Goal: Task Accomplishment & Management: Use online tool/utility

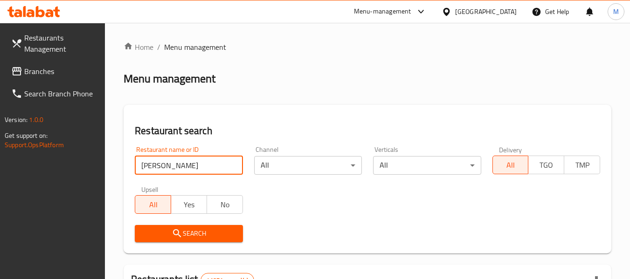
type input "[PERSON_NAME]"
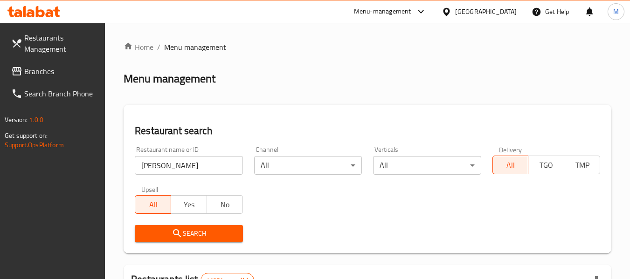
click at [206, 233] on span "Search" at bounding box center [188, 234] width 93 height 12
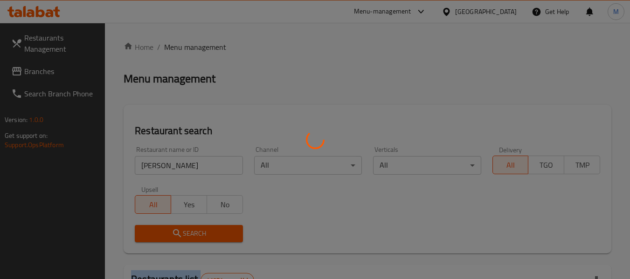
drag, startPoint x: 206, startPoint y: 233, endPoint x: 67, endPoint y: 4, distance: 268.4
click at [185, 208] on div at bounding box center [315, 139] width 630 height 279
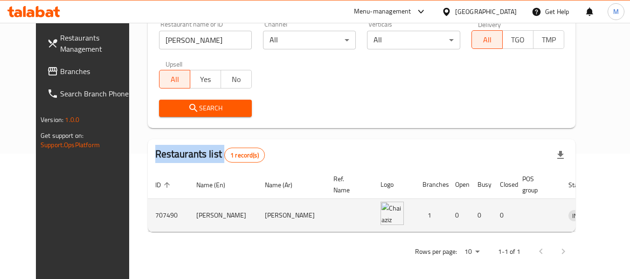
scroll to position [129, 0]
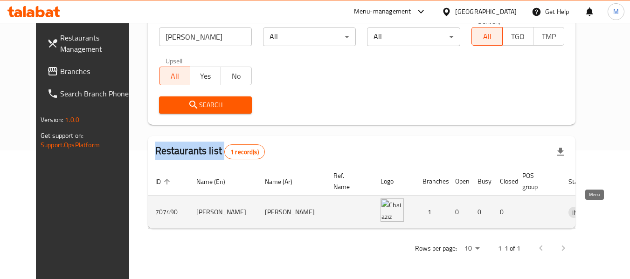
click at [619, 209] on icon "enhanced table" at bounding box center [624, 212] width 11 height 11
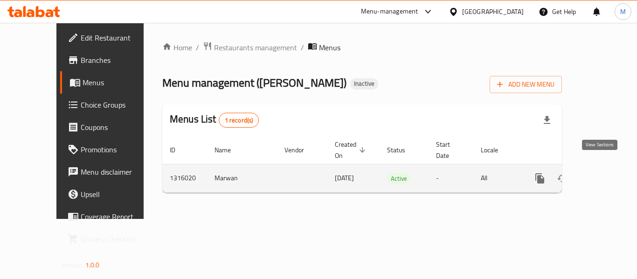
click at [602, 173] on icon "enhanced table" at bounding box center [607, 178] width 11 height 11
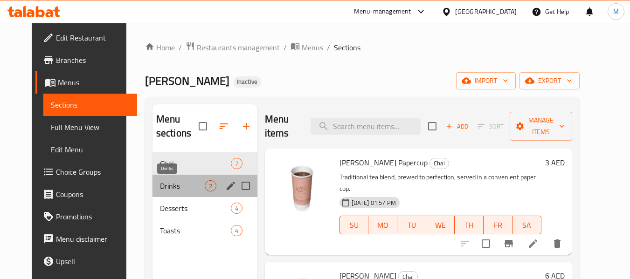
click at [165, 186] on span "Drinks" at bounding box center [182, 186] width 45 height 11
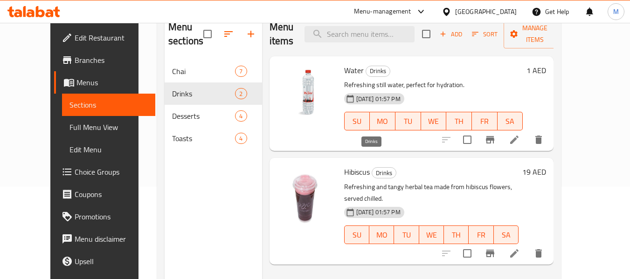
scroll to position [93, 0]
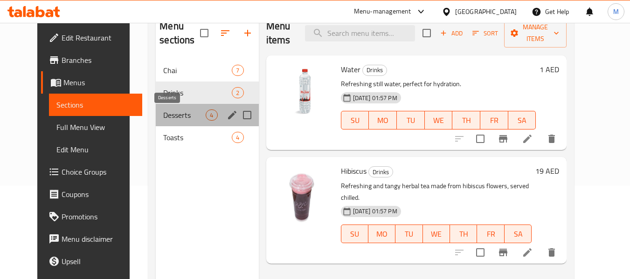
click at [164, 120] on span "Desserts" at bounding box center [184, 115] width 42 height 11
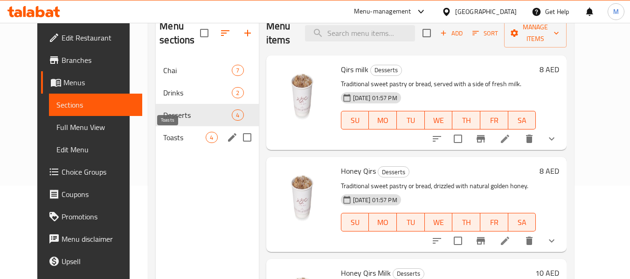
click at [181, 134] on span "Toasts" at bounding box center [184, 137] width 42 height 11
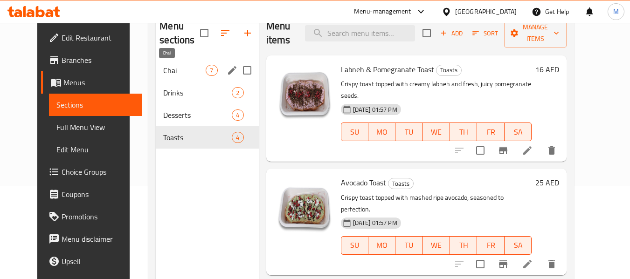
click at [167, 70] on span "Chai" at bounding box center [184, 70] width 42 height 11
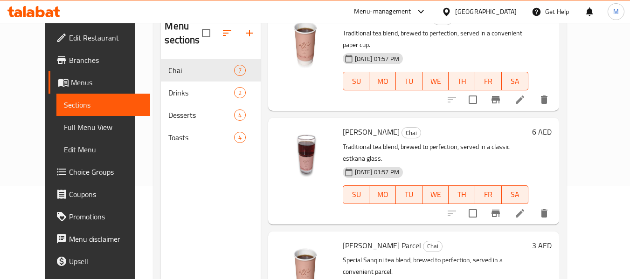
scroll to position [140, 0]
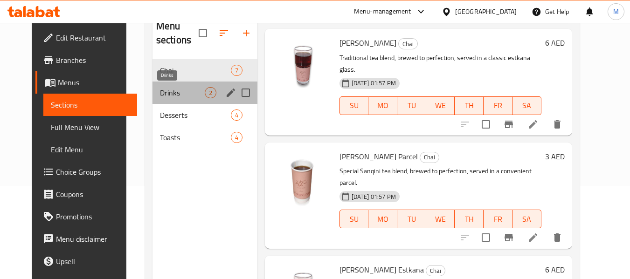
click at [163, 89] on span "Drinks" at bounding box center [182, 92] width 45 height 11
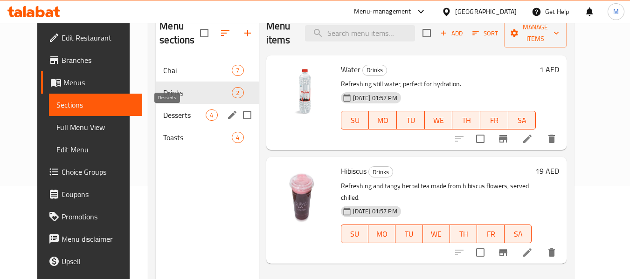
click at [175, 112] on span "Desserts" at bounding box center [184, 115] width 42 height 11
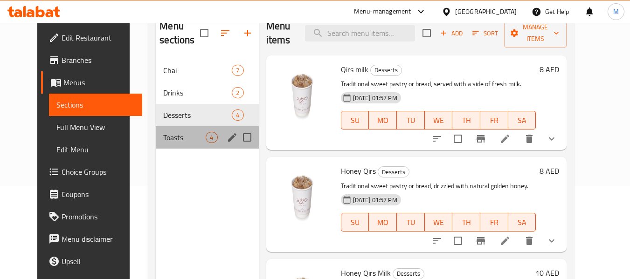
click at [160, 131] on div "Toasts 4" at bounding box center [207, 137] width 103 height 22
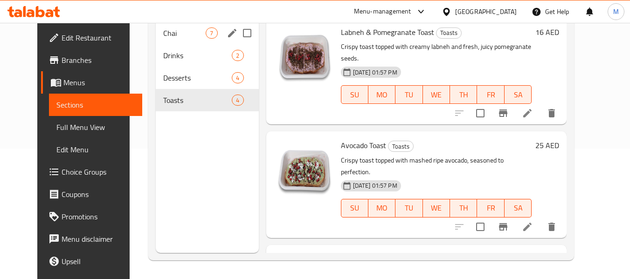
click at [170, 41] on div "Chai 7" at bounding box center [207, 33] width 103 height 22
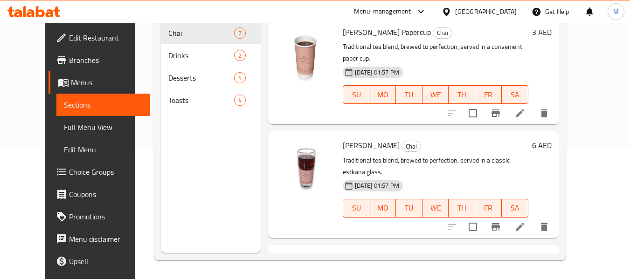
click at [69, 43] on span "Edit Restaurant" at bounding box center [106, 37] width 74 height 11
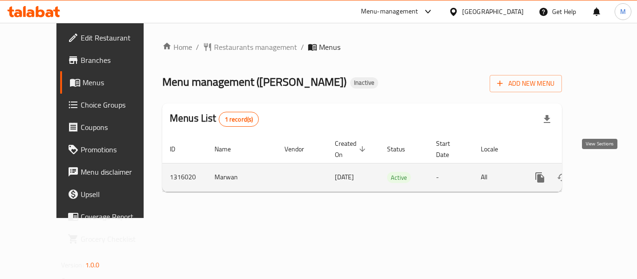
click at [609, 167] on link "enhanced table" at bounding box center [607, 178] width 22 height 22
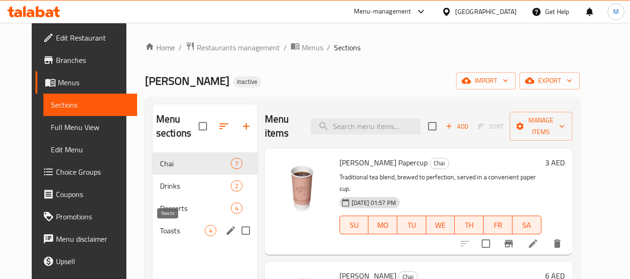
click at [168, 233] on span "Toasts" at bounding box center [182, 230] width 45 height 11
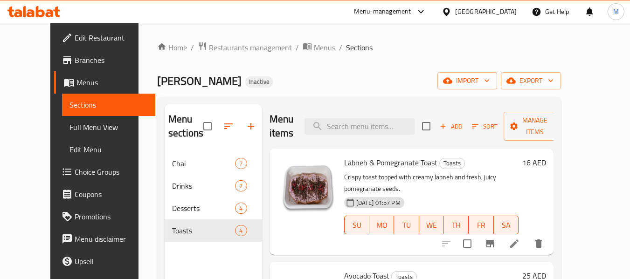
click at [75, 38] on span "Edit Restaurant" at bounding box center [112, 37] width 74 height 11
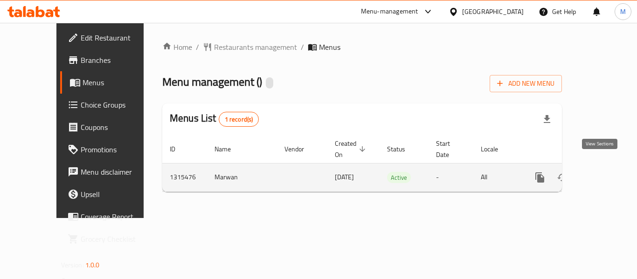
click at [603, 174] on icon "enhanced table" at bounding box center [607, 178] width 8 height 8
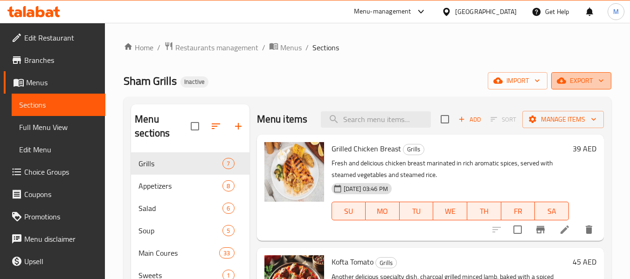
click at [589, 81] on span "export" at bounding box center [581, 81] width 45 height 12
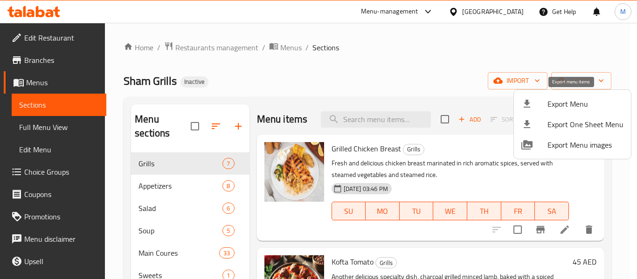
click at [581, 101] on span "Export Menu" at bounding box center [586, 103] width 76 height 11
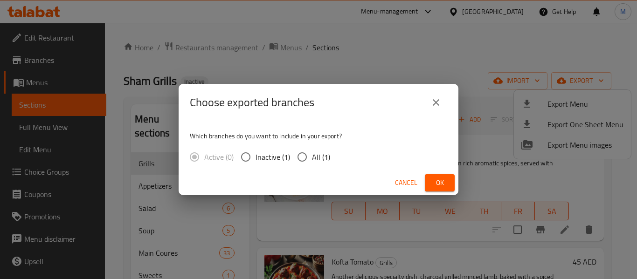
drag, startPoint x: 308, startPoint y: 157, endPoint x: 348, endPoint y: 157, distance: 39.7
click at [312, 157] on label "All (1)" at bounding box center [312, 157] width 38 height 20
click at [312, 157] on input "All (1)" at bounding box center [303, 157] width 20 height 20
radio input "true"
click at [439, 188] on span "Ok" at bounding box center [440, 183] width 15 height 12
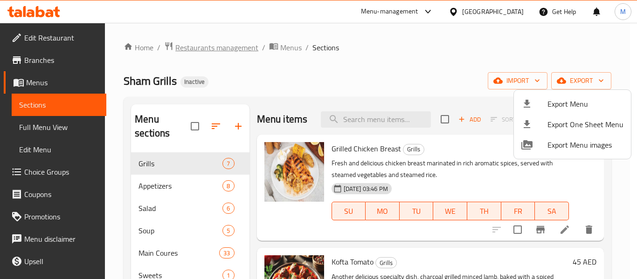
drag, startPoint x: 277, startPoint y: 68, endPoint x: 236, endPoint y: 50, distance: 44.9
click at [275, 69] on div at bounding box center [318, 139] width 637 height 279
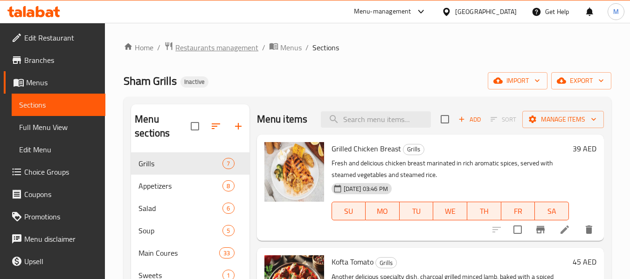
click at [231, 46] on span "Restaurants management" at bounding box center [216, 47] width 83 height 11
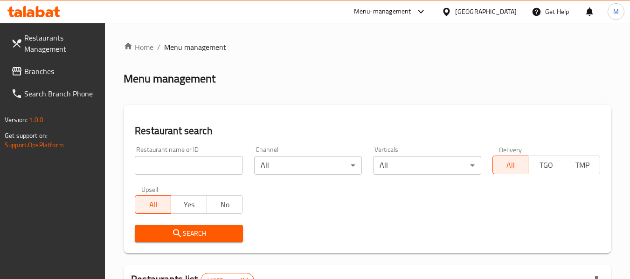
click at [472, 15] on div "[GEOGRAPHIC_DATA]" at bounding box center [486, 12] width 62 height 10
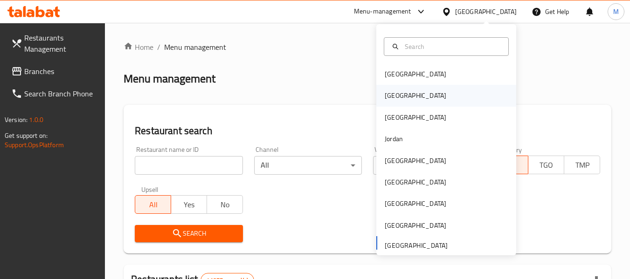
click at [402, 94] on div "Egypt" at bounding box center [447, 95] width 140 height 21
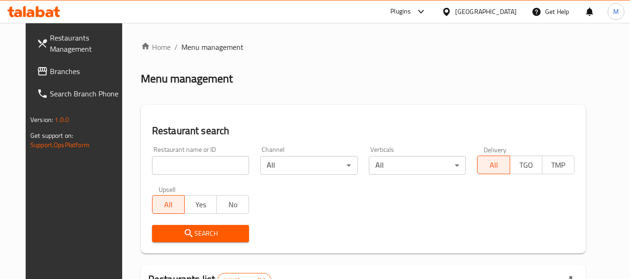
click at [187, 166] on input "search" at bounding box center [201, 165] width 98 height 19
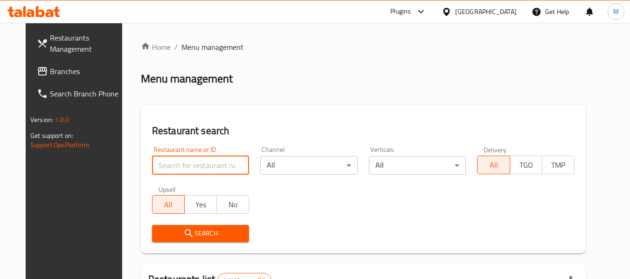
paste input "the better concept"
type input "the better concept"
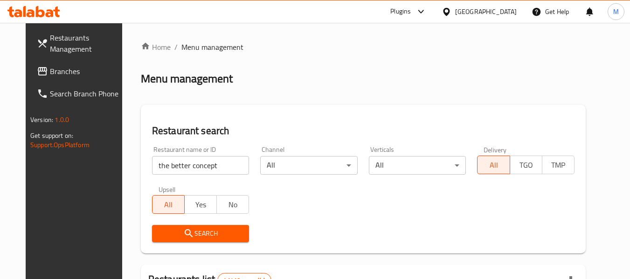
click at [200, 232] on span "Search" at bounding box center [201, 234] width 83 height 12
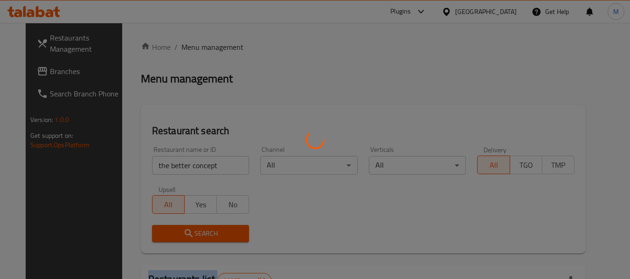
click at [200, 232] on div at bounding box center [315, 139] width 630 height 279
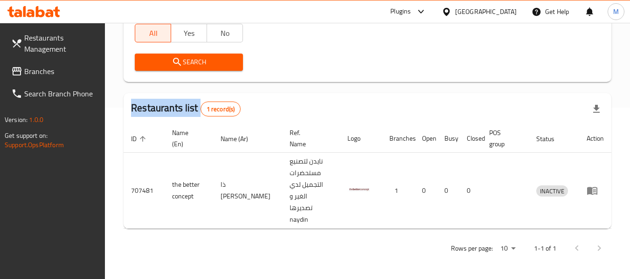
scroll to position [148, 0]
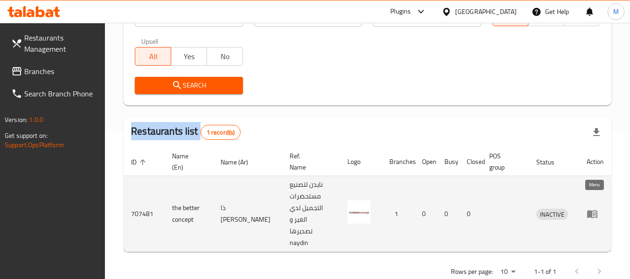
click at [588, 209] on icon "enhanced table" at bounding box center [592, 214] width 11 height 11
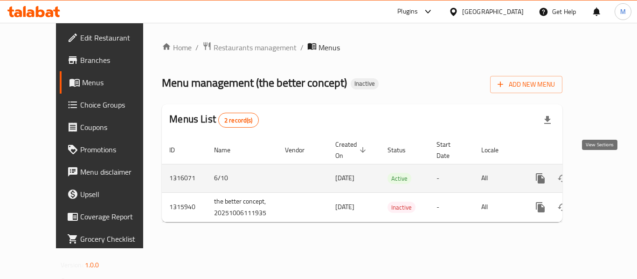
click at [607, 168] on link "enhanced table" at bounding box center [608, 178] width 22 height 22
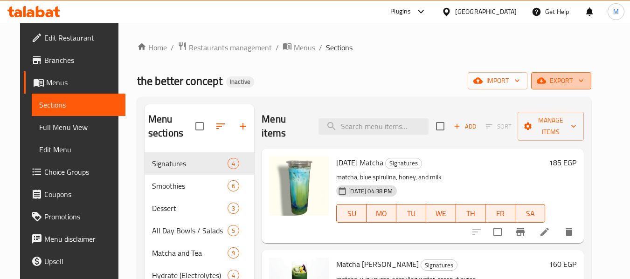
click at [546, 82] on icon "button" at bounding box center [541, 80] width 9 height 9
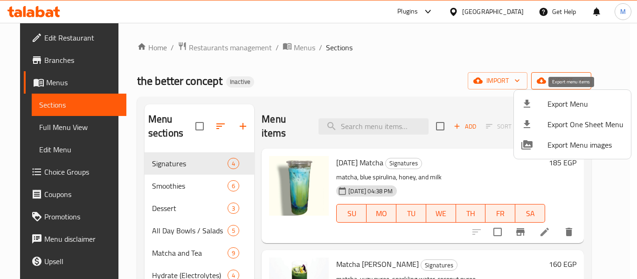
click at [548, 107] on span "Export Menu" at bounding box center [586, 103] width 76 height 11
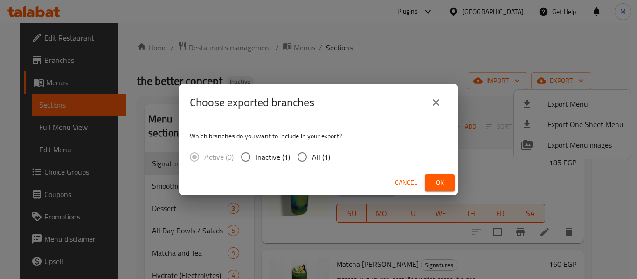
click at [314, 160] on span "All (1)" at bounding box center [321, 157] width 18 height 11
click at [312, 160] on input "All (1)" at bounding box center [303, 157] width 20 height 20
radio input "true"
drag, startPoint x: 451, startPoint y: 188, endPoint x: 448, endPoint y: 174, distance: 14.3
click at [450, 187] on button "Ok" at bounding box center [440, 182] width 30 height 17
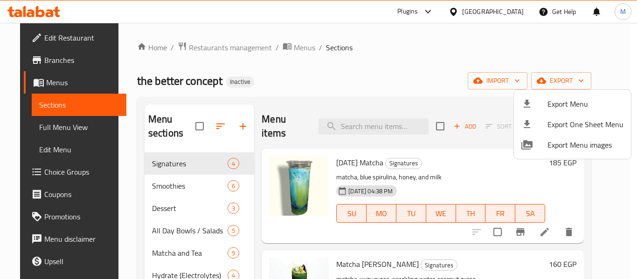
click at [41, 35] on div at bounding box center [318, 139] width 637 height 279
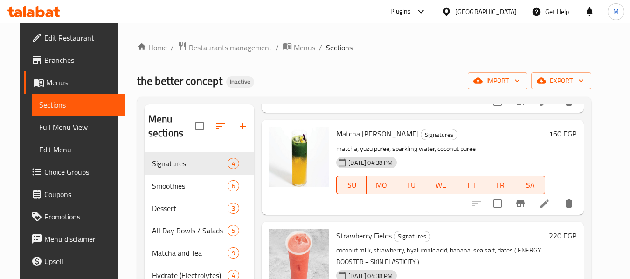
scroll to position [177, 0]
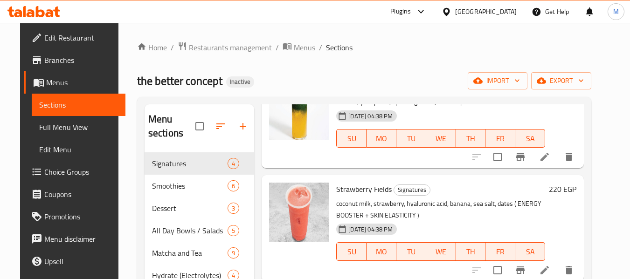
drag, startPoint x: 200, startPoint y: 49, endPoint x: 133, endPoint y: 8, distance: 78.3
click at [200, 49] on span "Restaurants management" at bounding box center [230, 47] width 83 height 11
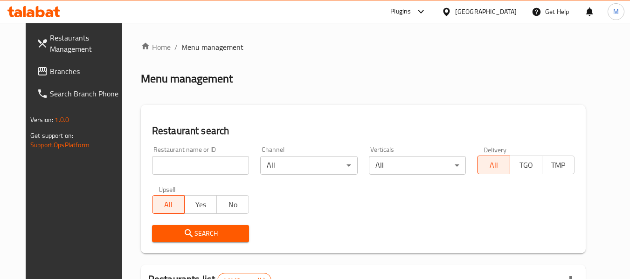
click at [50, 71] on span "Branches" at bounding box center [87, 71] width 74 height 11
